Goal: Transaction & Acquisition: Purchase product/service

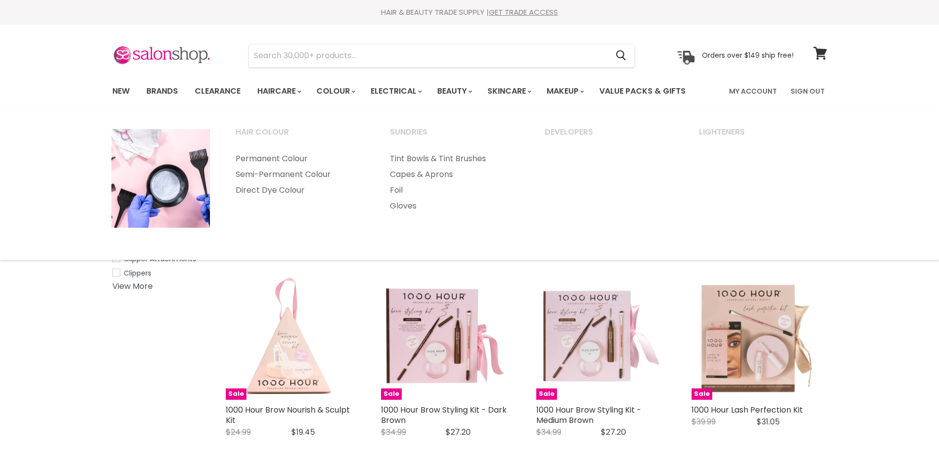
select select "created-descending"
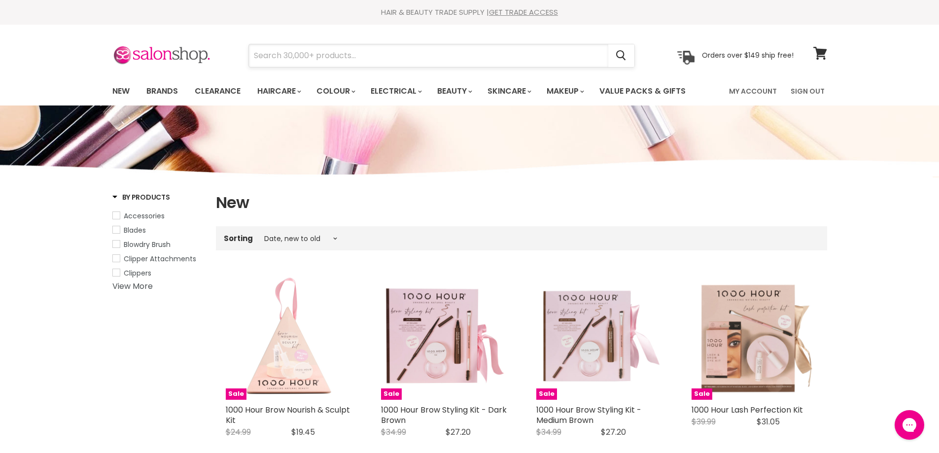
click at [307, 55] on input "Search" at bounding box center [428, 55] width 359 height 23
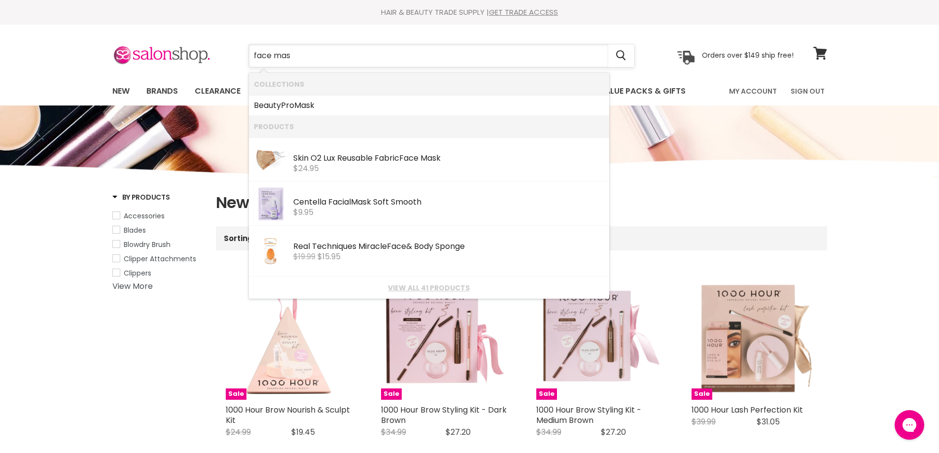
type input "face mask"
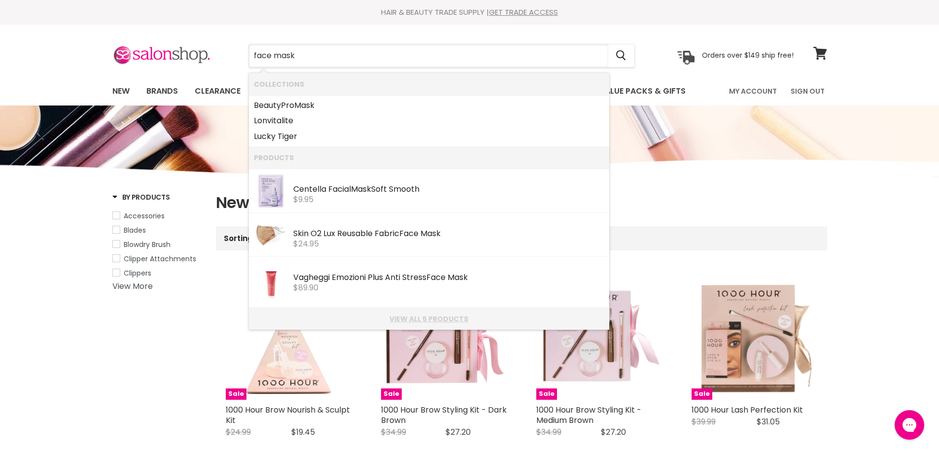
click at [420, 318] on link "View all 5 products" at bounding box center [429, 319] width 351 height 8
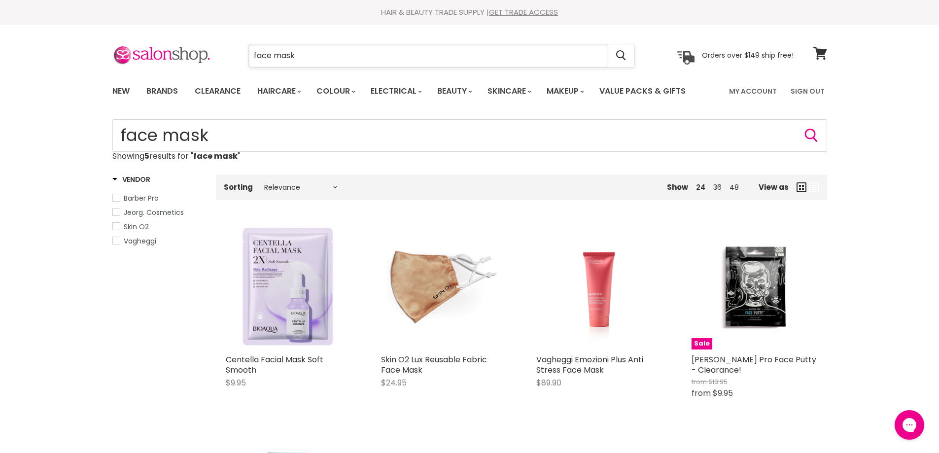
click at [302, 54] on input "face mask" at bounding box center [428, 55] width 359 height 23
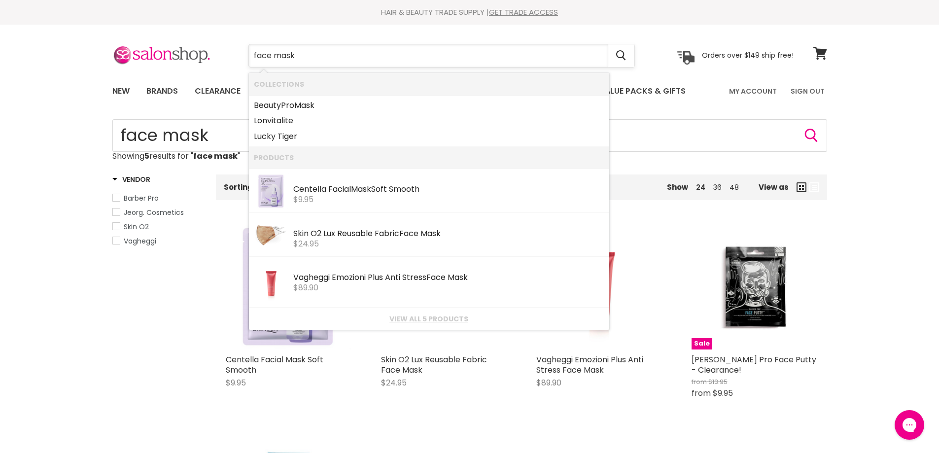
click at [302, 54] on input "face mask" at bounding box center [428, 55] width 359 height 23
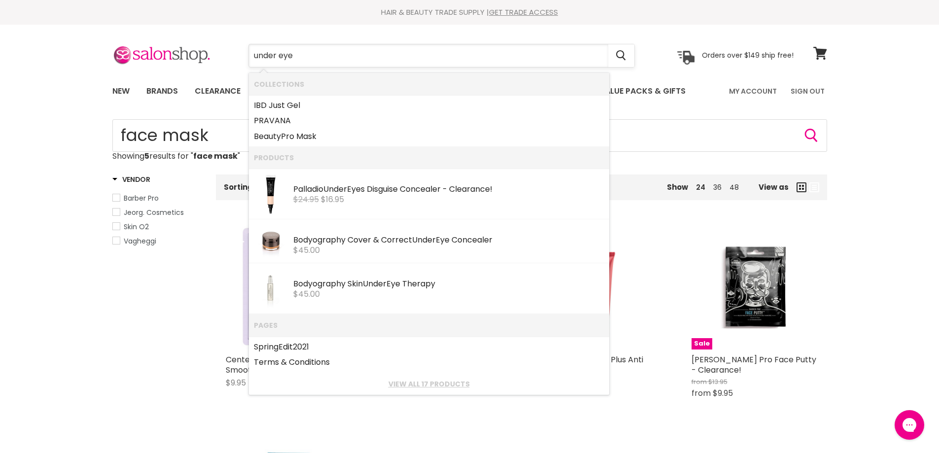
type input "under eye"
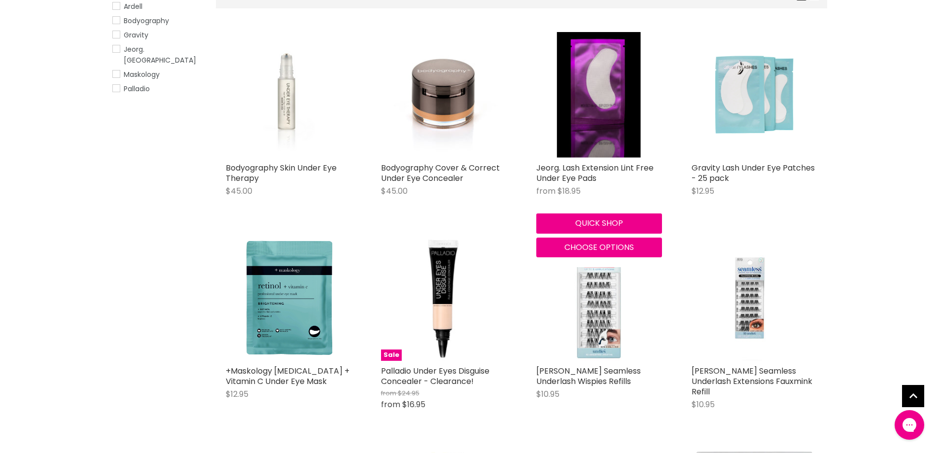
scroll to position [197, 0]
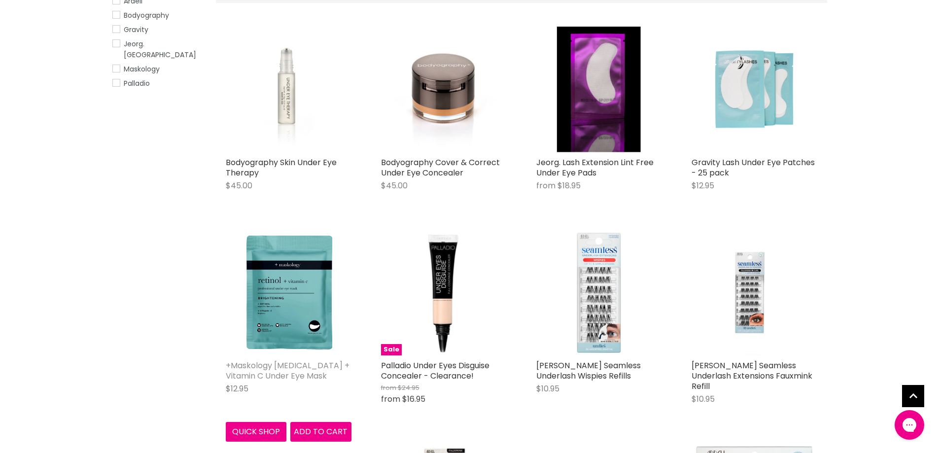
click at [332, 366] on link "+Maskology Retinol + Vitamin C Under Eye Mask" at bounding box center [288, 371] width 124 height 22
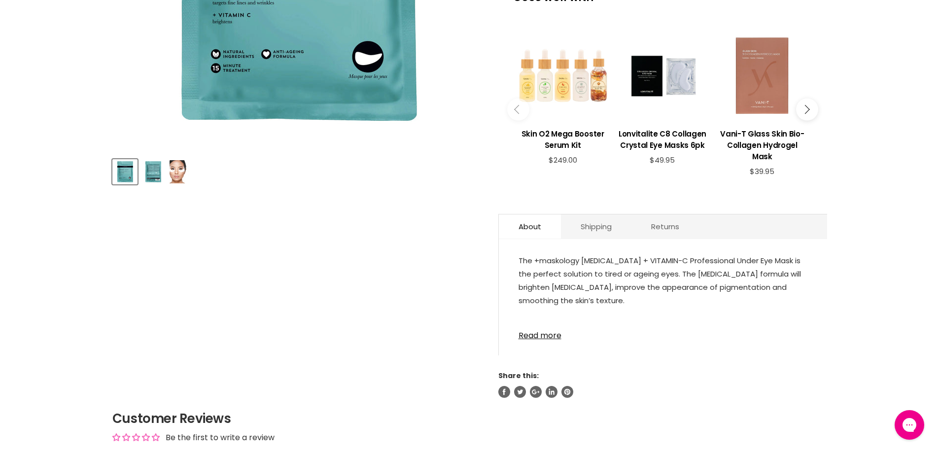
scroll to position [345, 0]
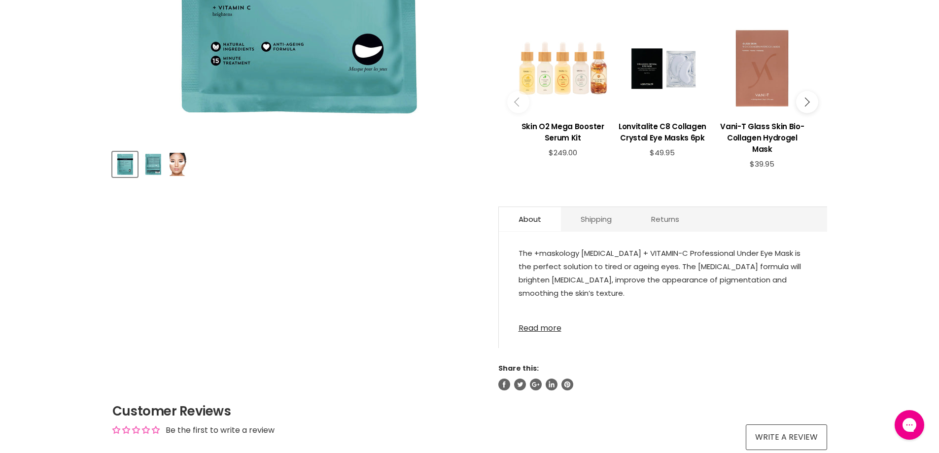
click at [546, 318] on link "Read more" at bounding box center [663, 325] width 289 height 15
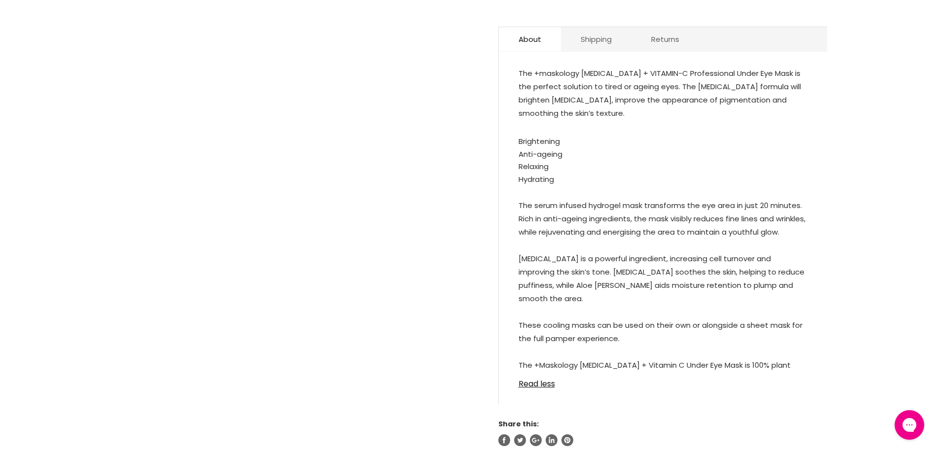
scroll to position [542, 0]
